Goal: Task Accomplishment & Management: Use online tool/utility

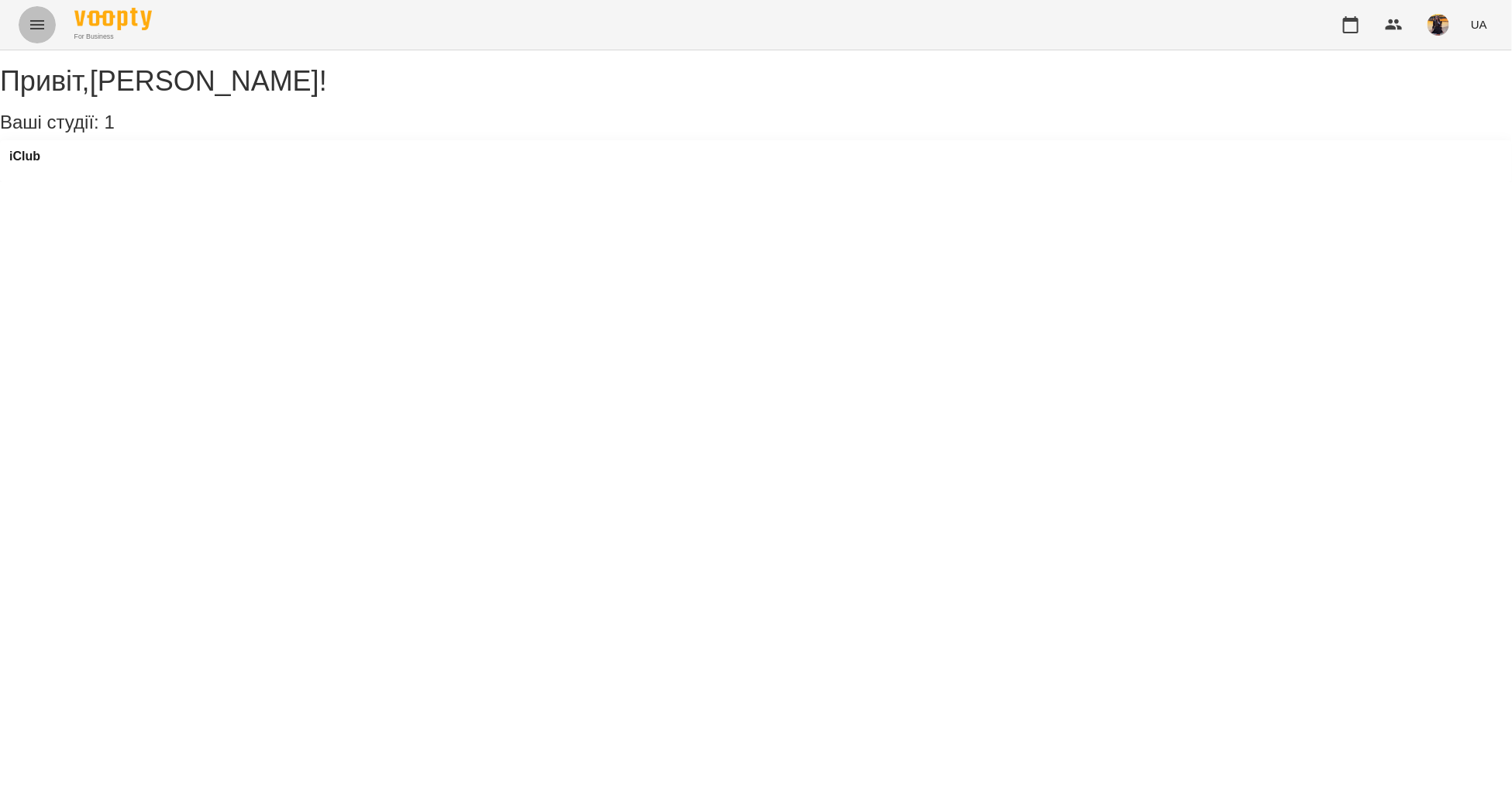
click at [33, 19] on icon "Menu" at bounding box center [37, 25] width 18 height 18
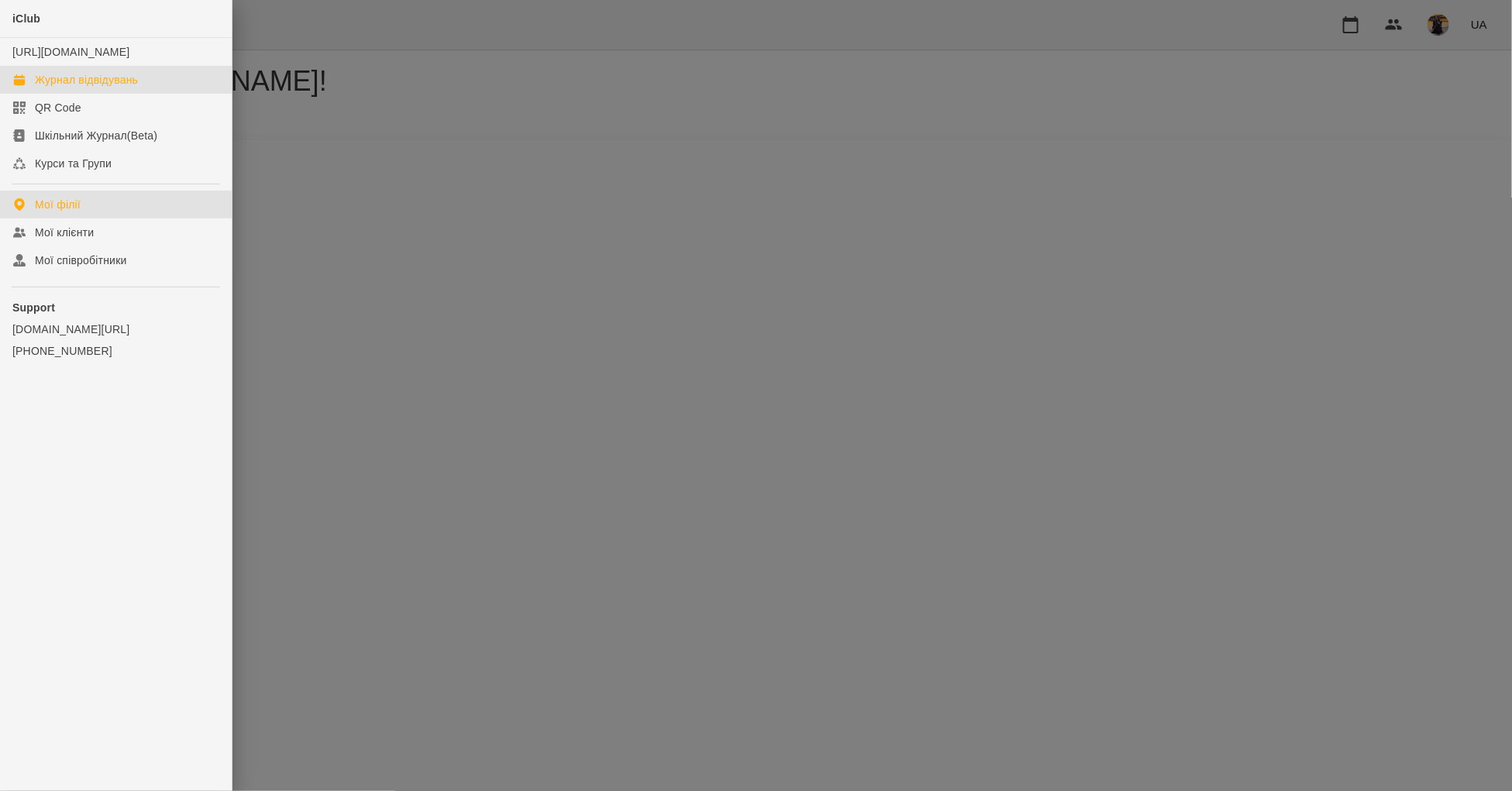
click at [78, 88] on div "Журнал відвідувань" at bounding box center [87, 79] width 103 height 16
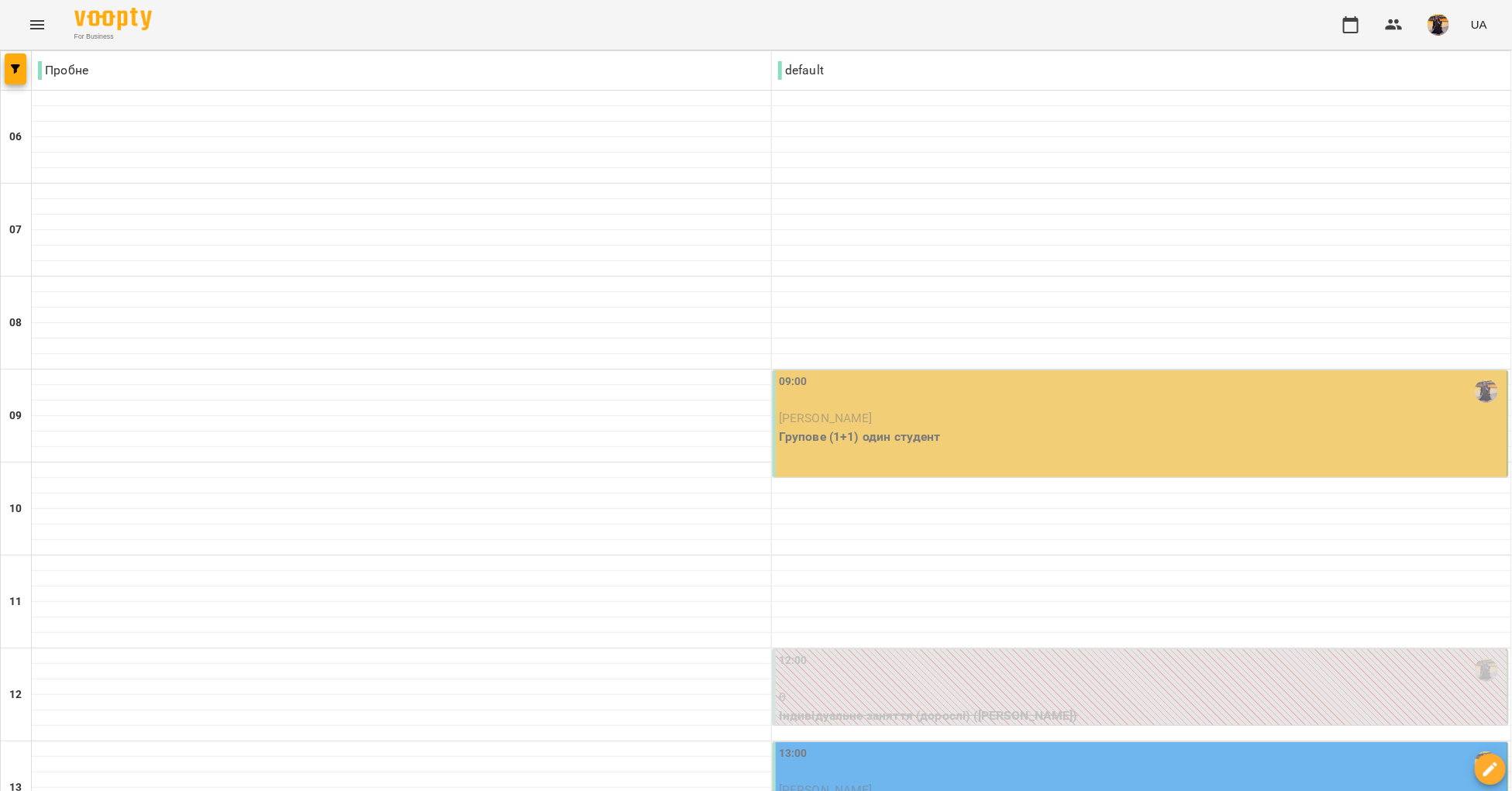
click at [835, 403] on div "09:00" at bounding box center [1141, 391] width 725 height 36
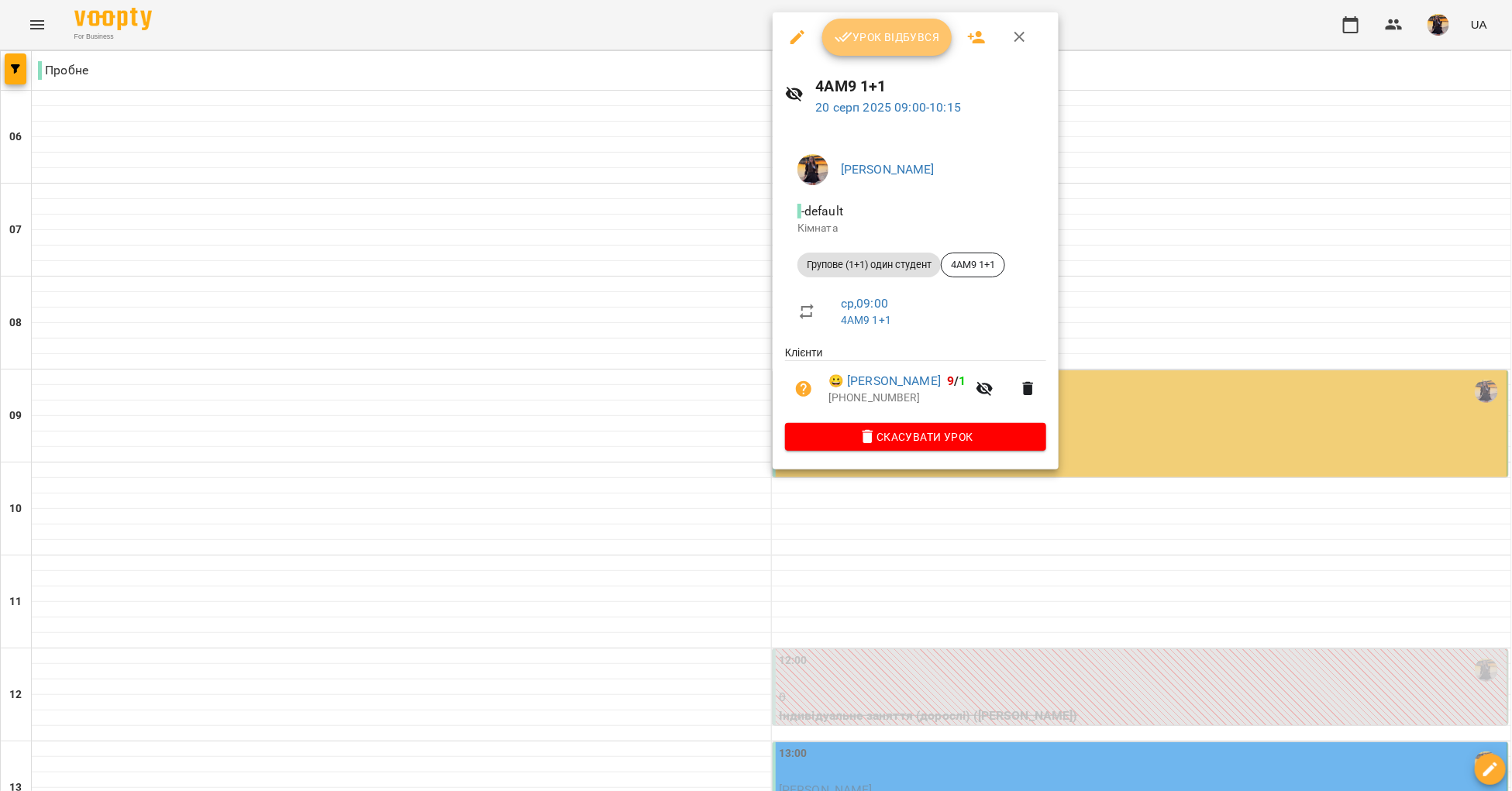
click at [920, 30] on span "Урок відбувся" at bounding box center [887, 37] width 105 height 18
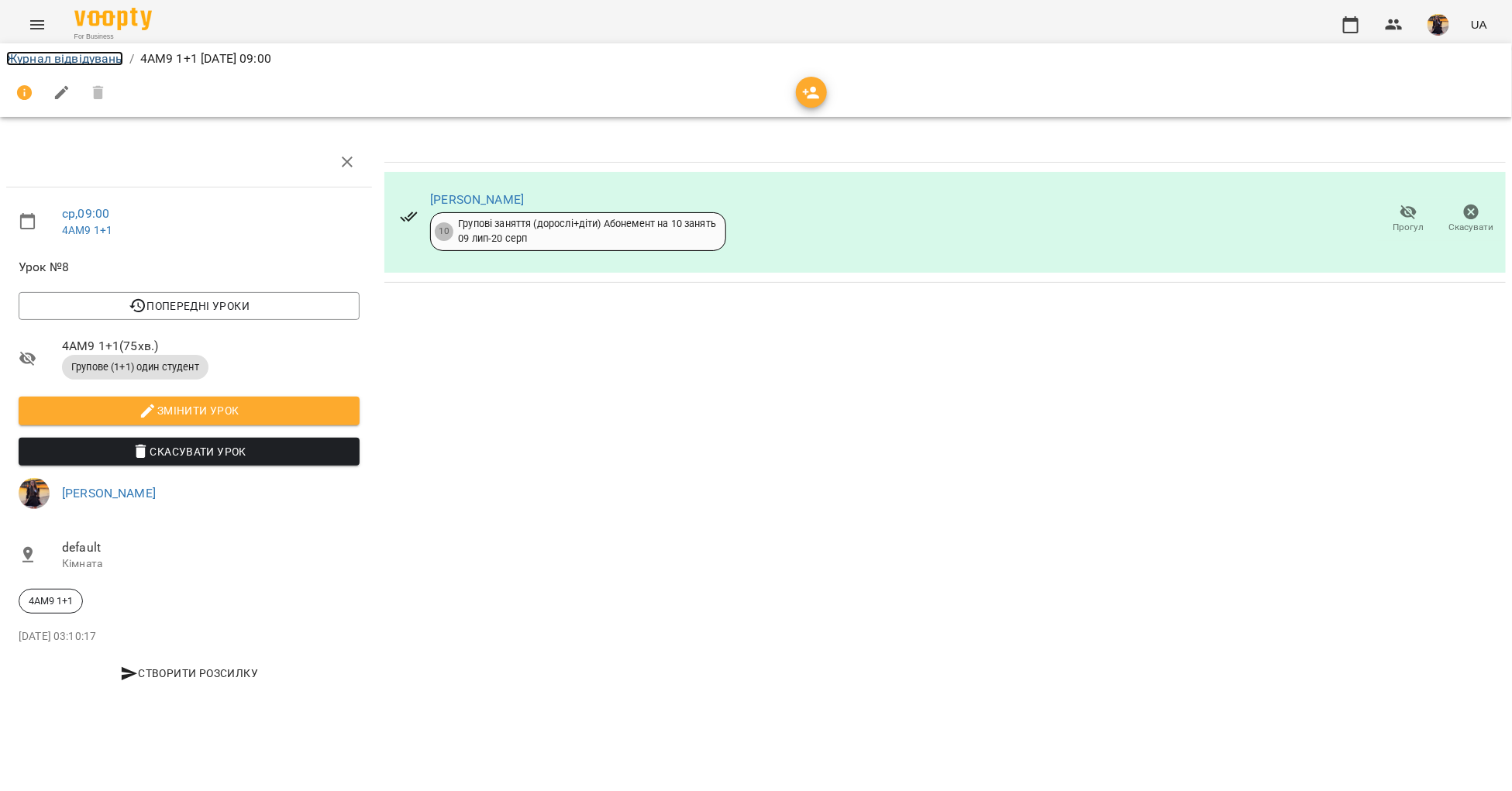
click at [101, 62] on link "Журнал відвідувань" at bounding box center [64, 58] width 117 height 15
